Goal: Find specific page/section: Find specific page/section

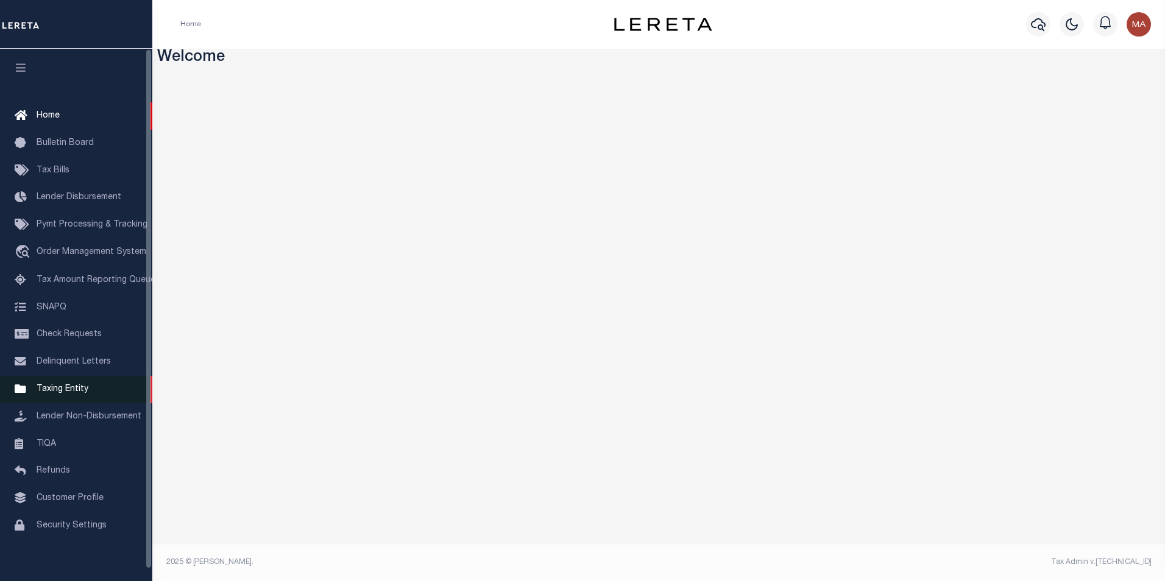
click at [67, 394] on span "Taxing Entity" at bounding box center [63, 389] width 52 height 9
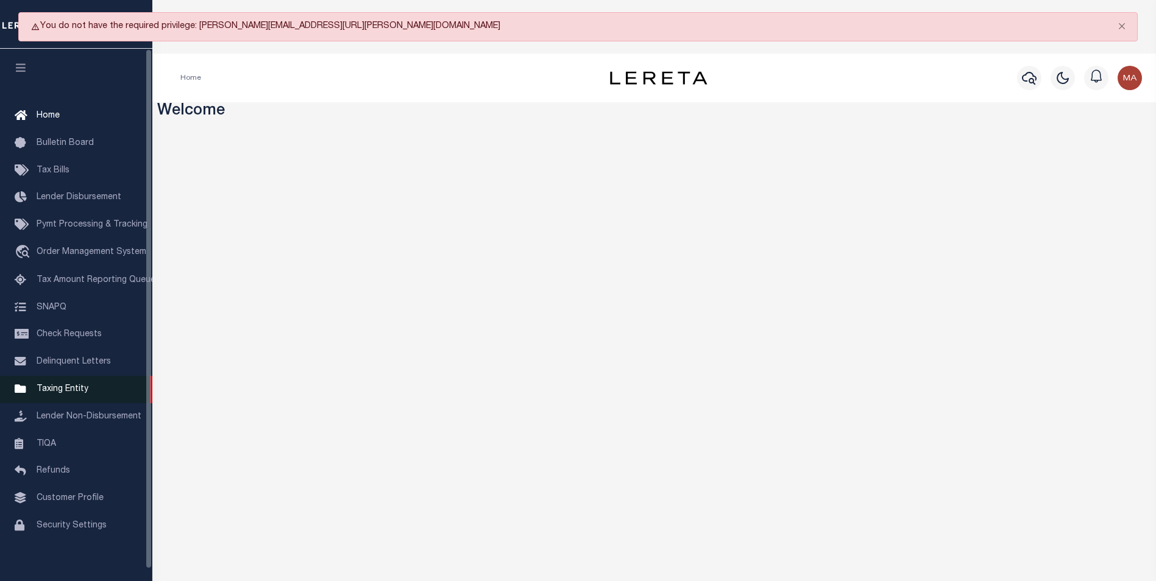
click at [66, 393] on span "Taxing Entity" at bounding box center [63, 389] width 52 height 9
click at [39, 527] on link "Security Settings" at bounding box center [76, 526] width 152 height 27
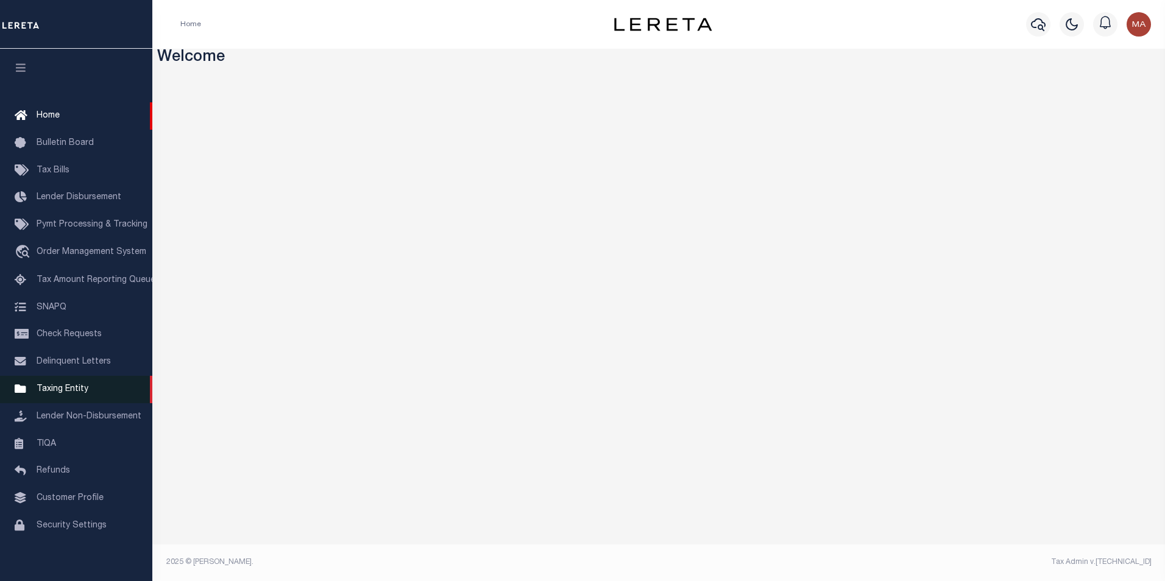
click at [53, 393] on span "Taxing Entity" at bounding box center [63, 389] width 52 height 9
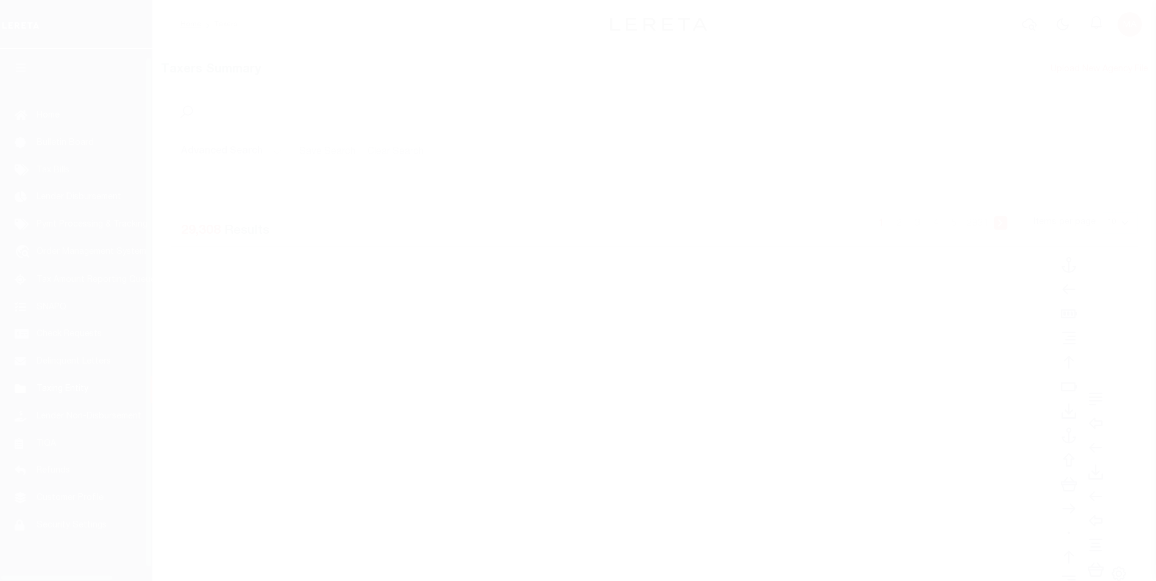
scroll to position [12, 0]
